Goal: Transaction & Acquisition: Purchase product/service

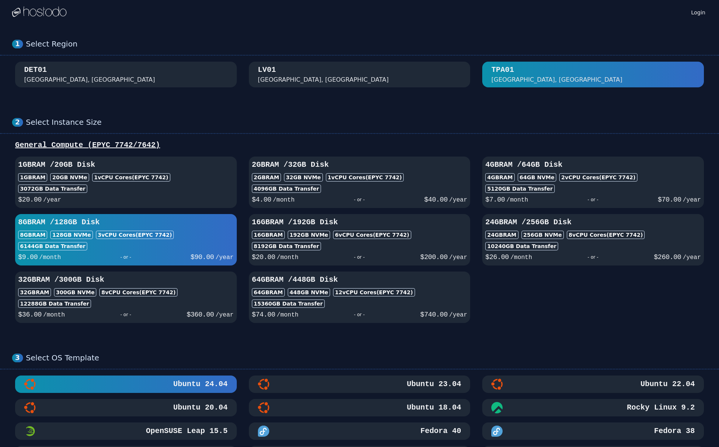
click at [413, 234] on div "16GB RAM 192 GB NVMe 6 vCPU Cores (EPYC 7742)" at bounding box center [360, 234] width 216 height 8
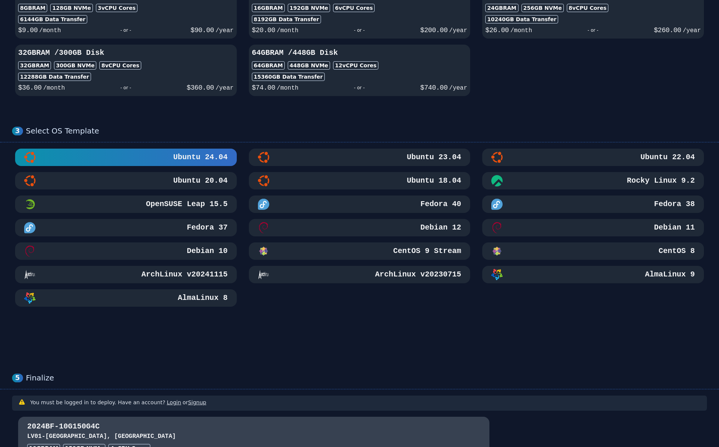
scroll to position [302, 0]
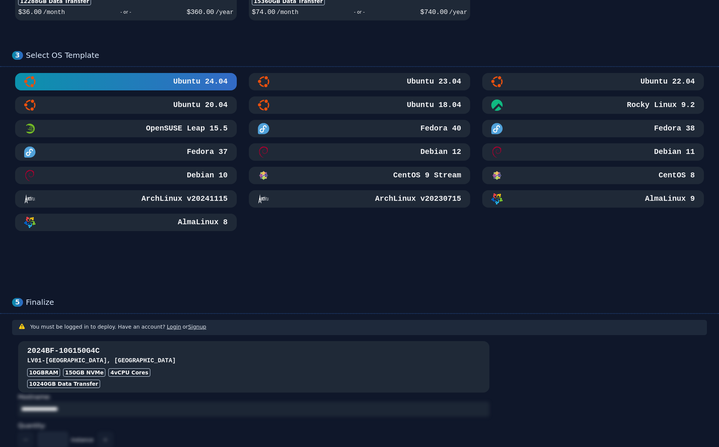
click at [184, 351] on h3 "2024BF-10G150G4C" at bounding box center [253, 350] width 453 height 11
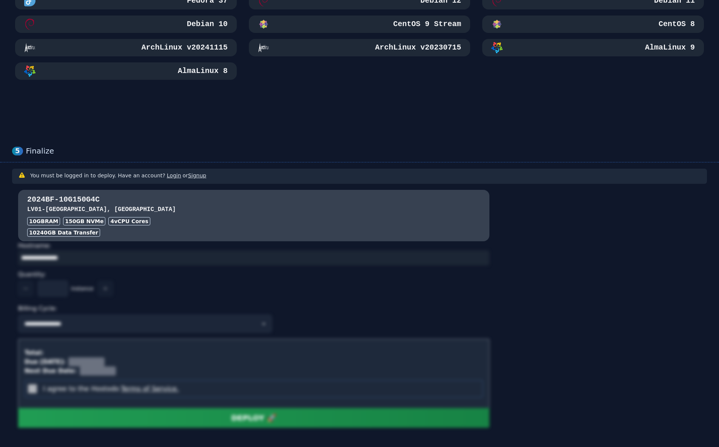
scroll to position [486, 0]
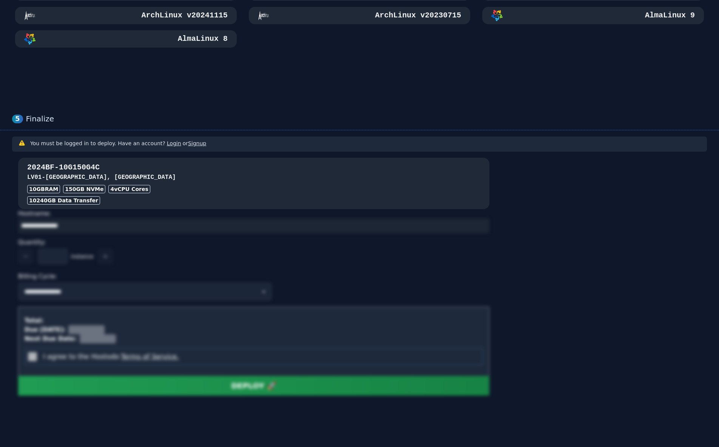
click at [193, 180] on h3 "LV01 - Las Vegas, NV" at bounding box center [253, 177] width 453 height 9
